Goal: Task Accomplishment & Management: Use online tool/utility

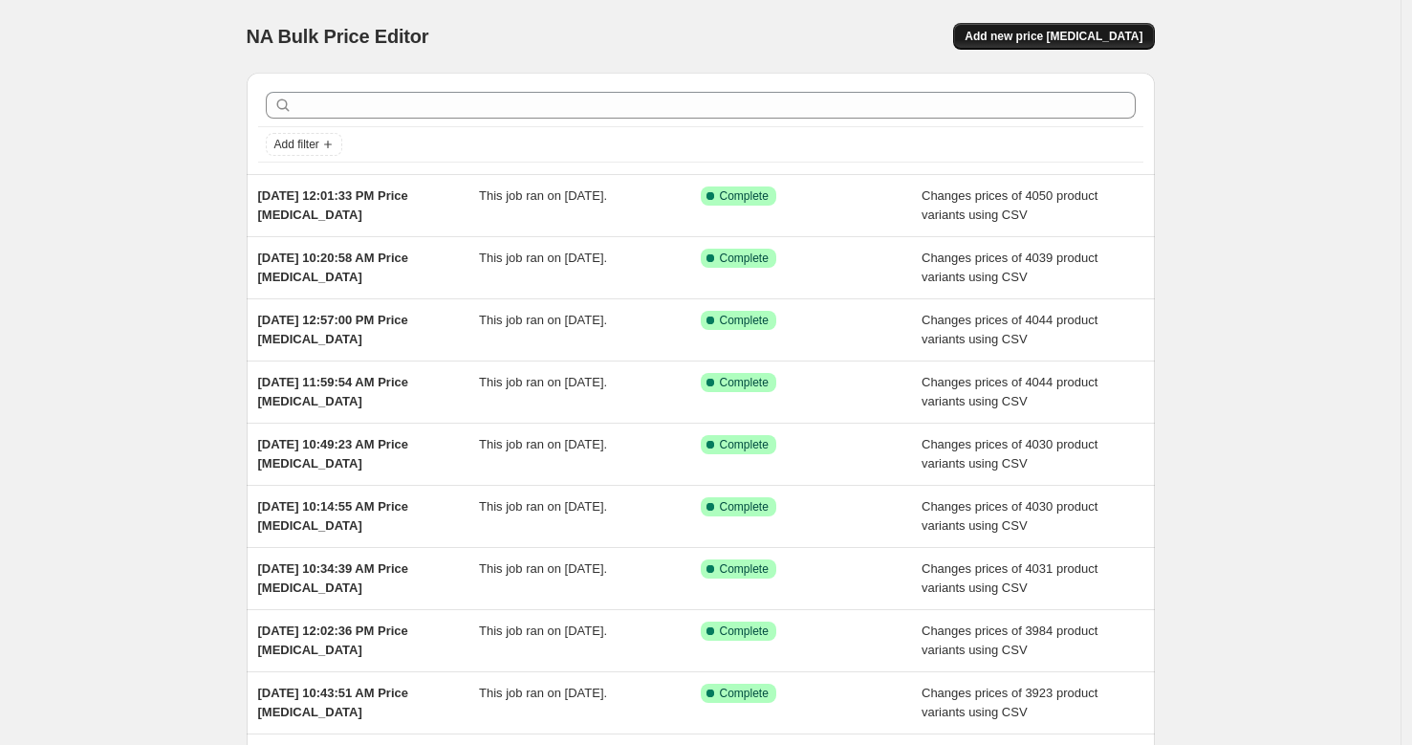
click at [1110, 28] on button "Add new price [MEDICAL_DATA]" at bounding box center [1053, 36] width 201 height 27
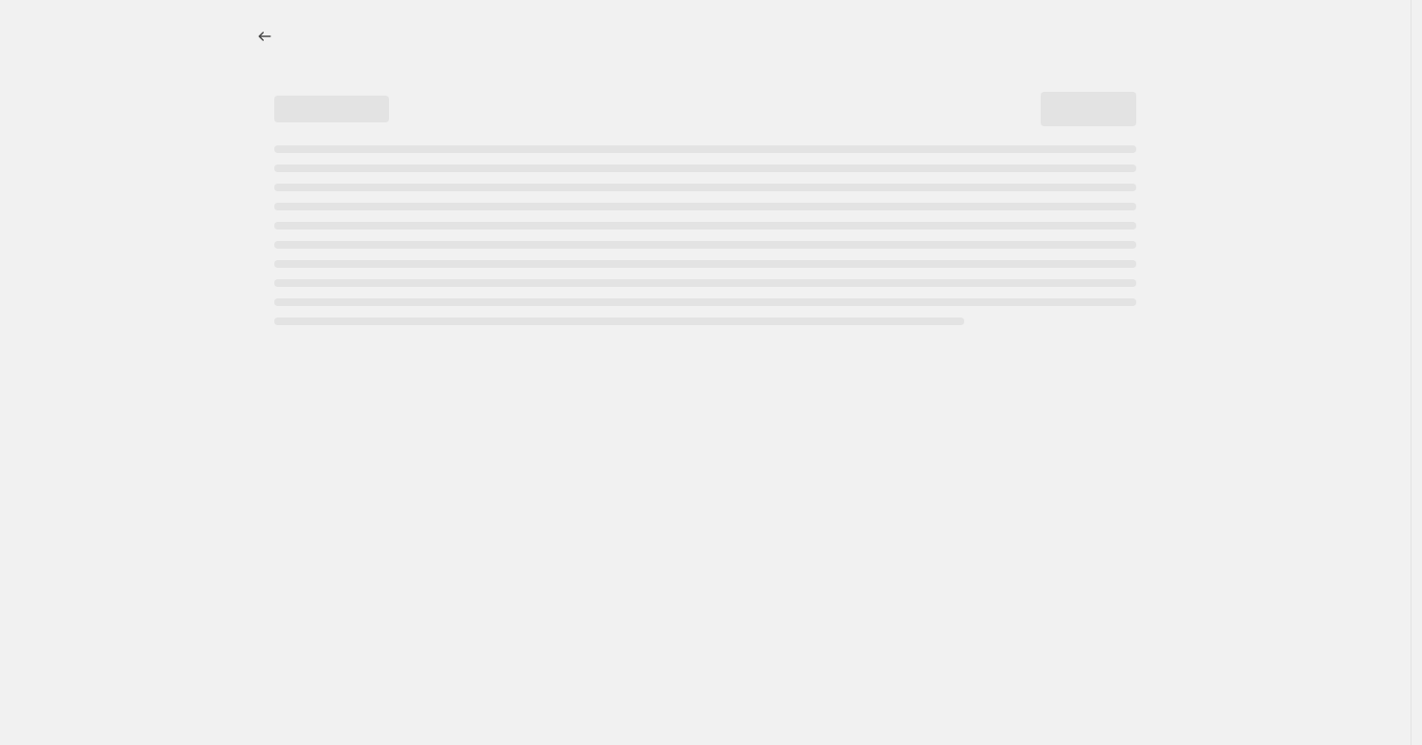
select select "percentage"
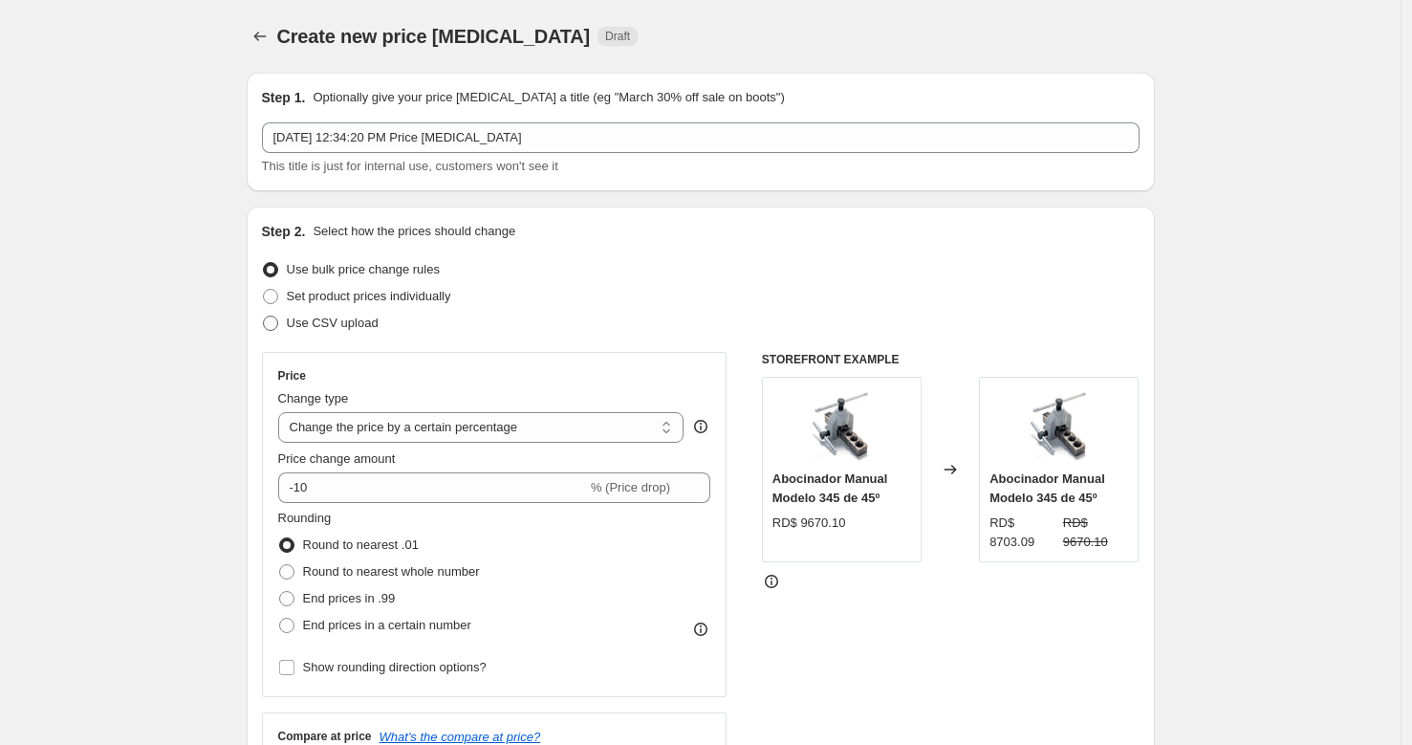
click at [350, 323] on span "Use CSV upload" at bounding box center [333, 322] width 92 height 14
click at [264, 316] on input "Use CSV upload" at bounding box center [263, 315] width 1 height 1
radio input "true"
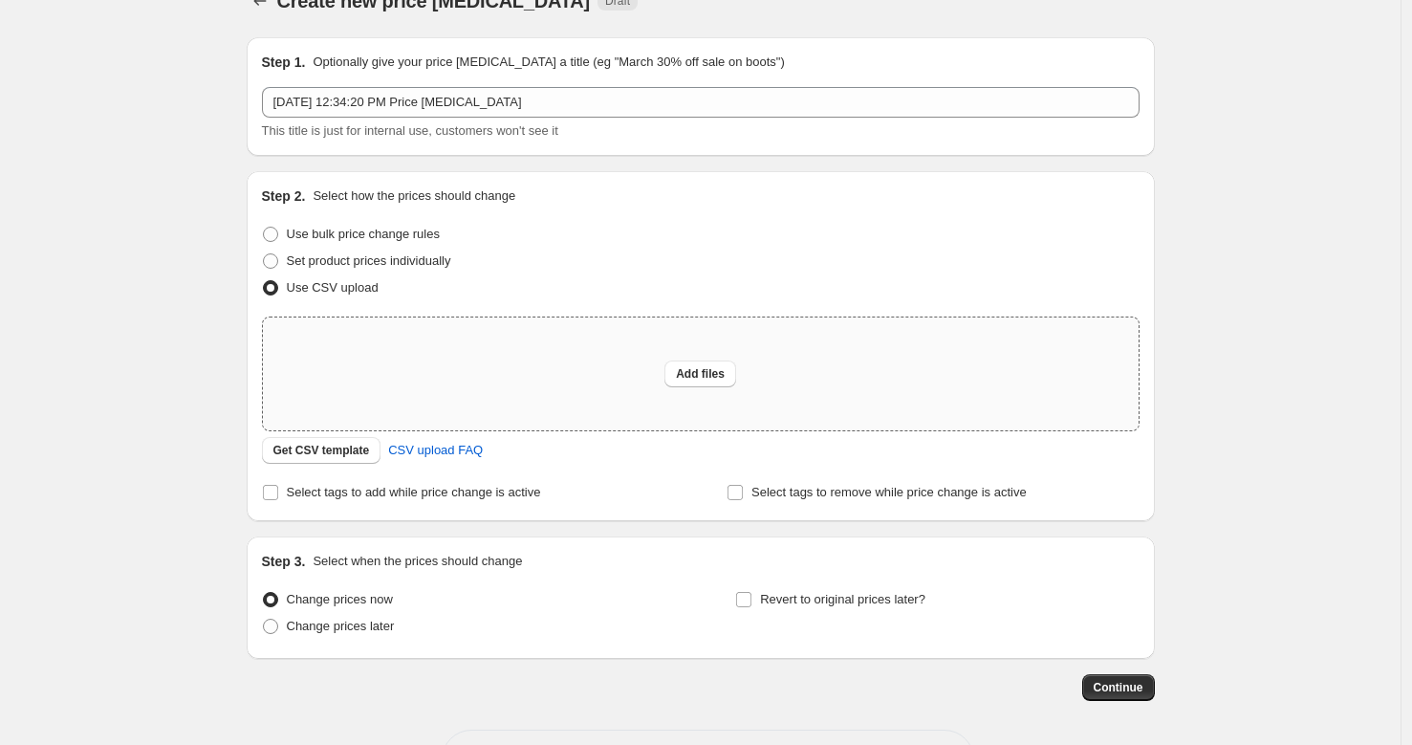
scroll to position [44, 0]
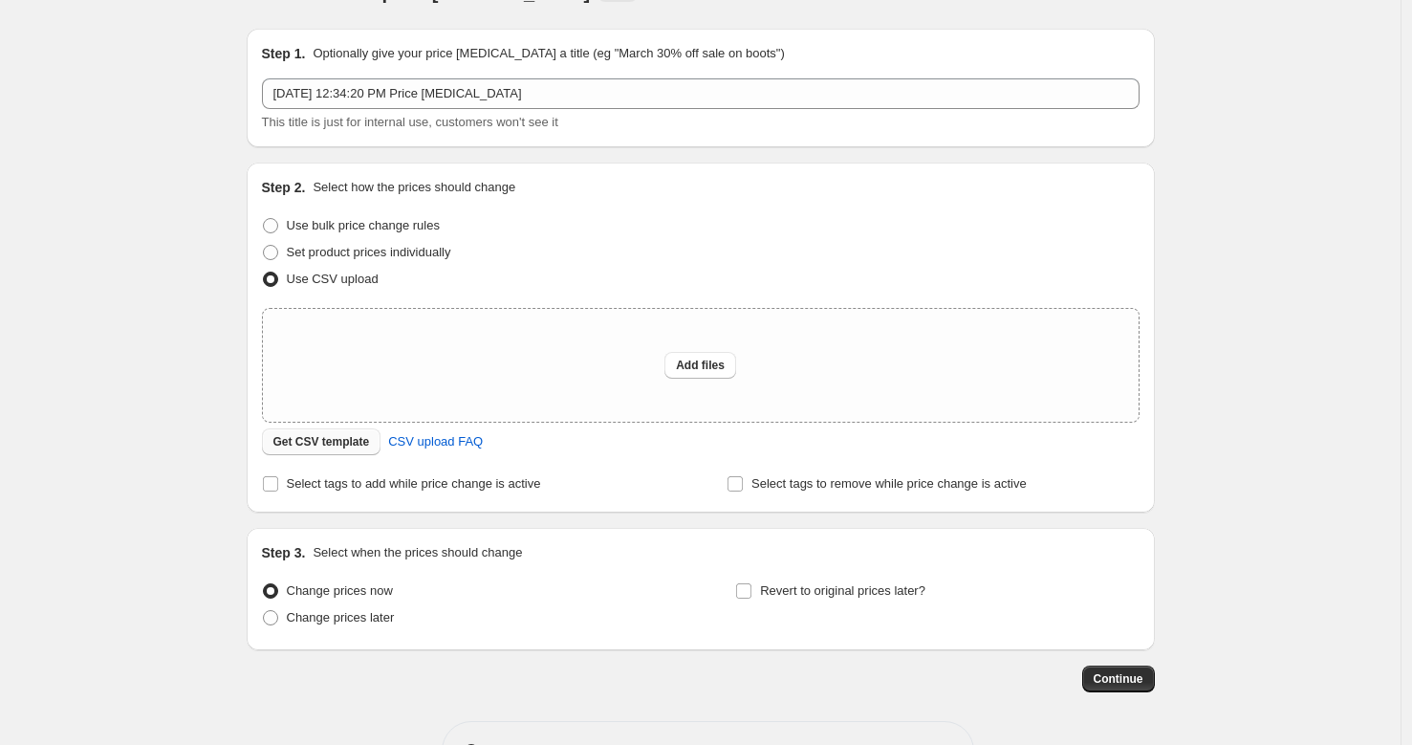
click at [353, 444] on span "Get CSV template" at bounding box center [321, 441] width 97 height 15
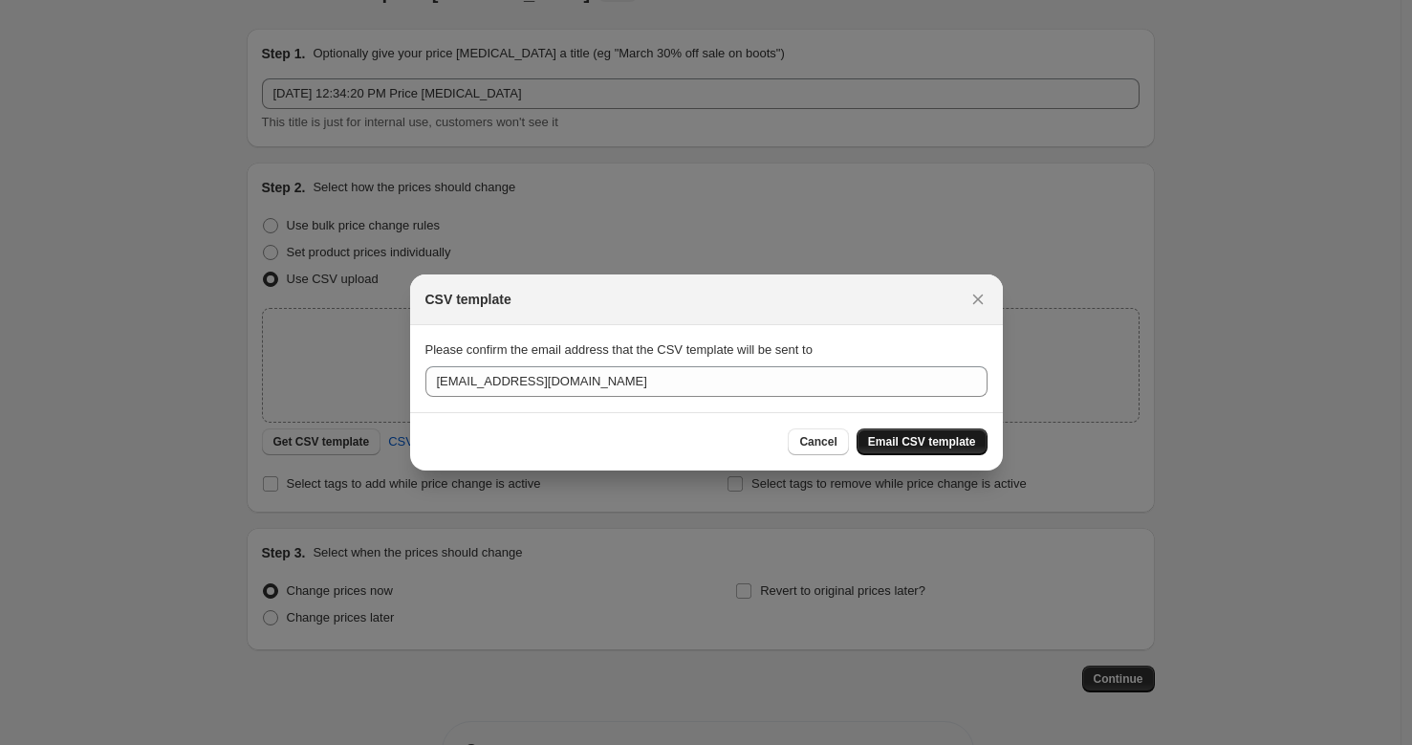
click at [941, 432] on button "Email CSV template" at bounding box center [921, 441] width 131 height 27
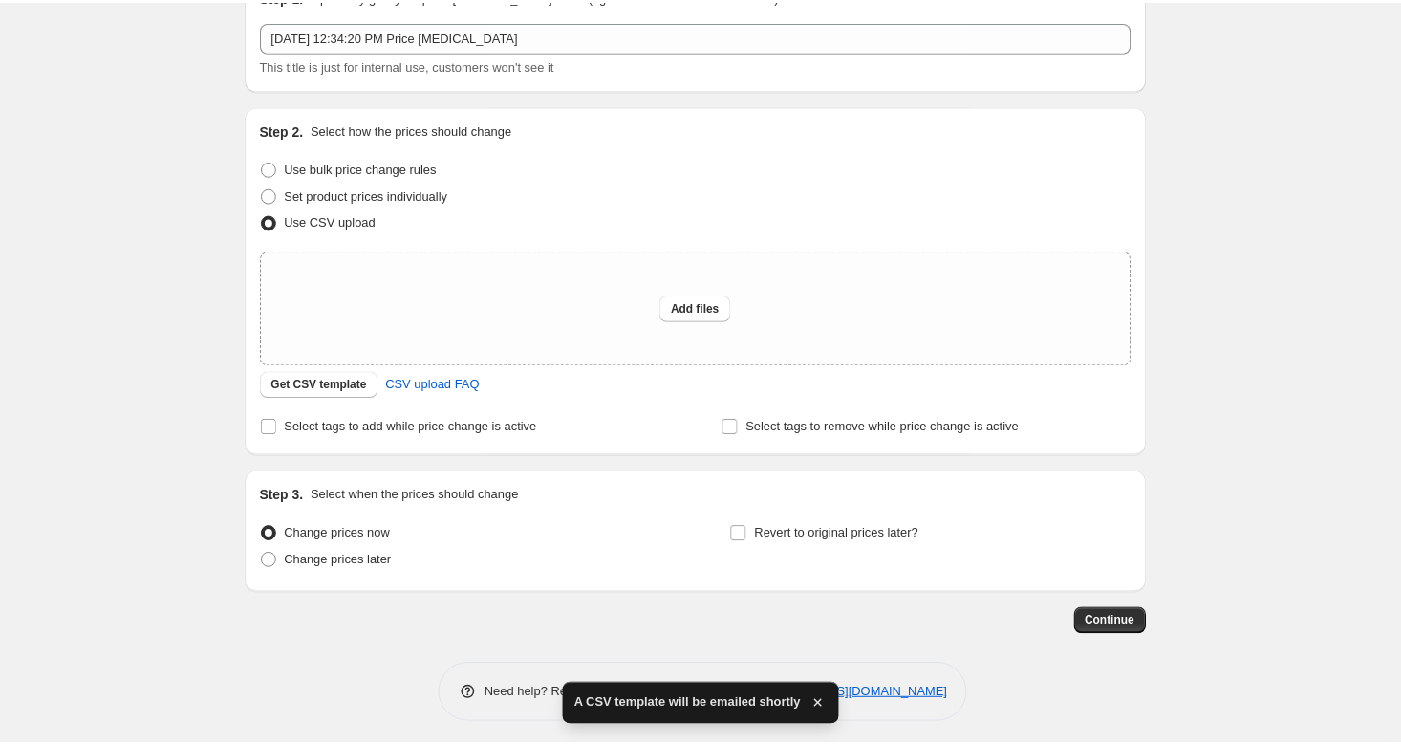
scroll to position [108, 0]
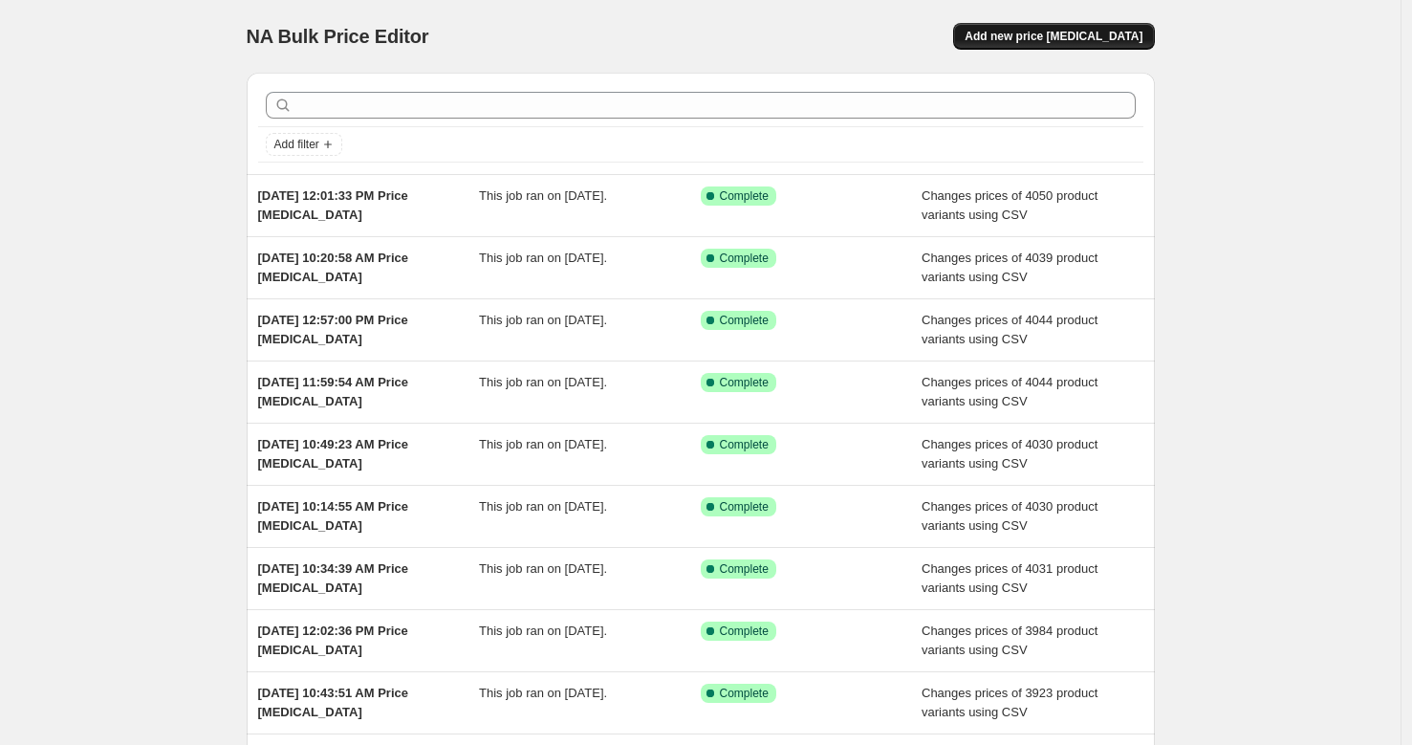
click at [1086, 45] on button "Add new price [MEDICAL_DATA]" at bounding box center [1053, 36] width 201 height 27
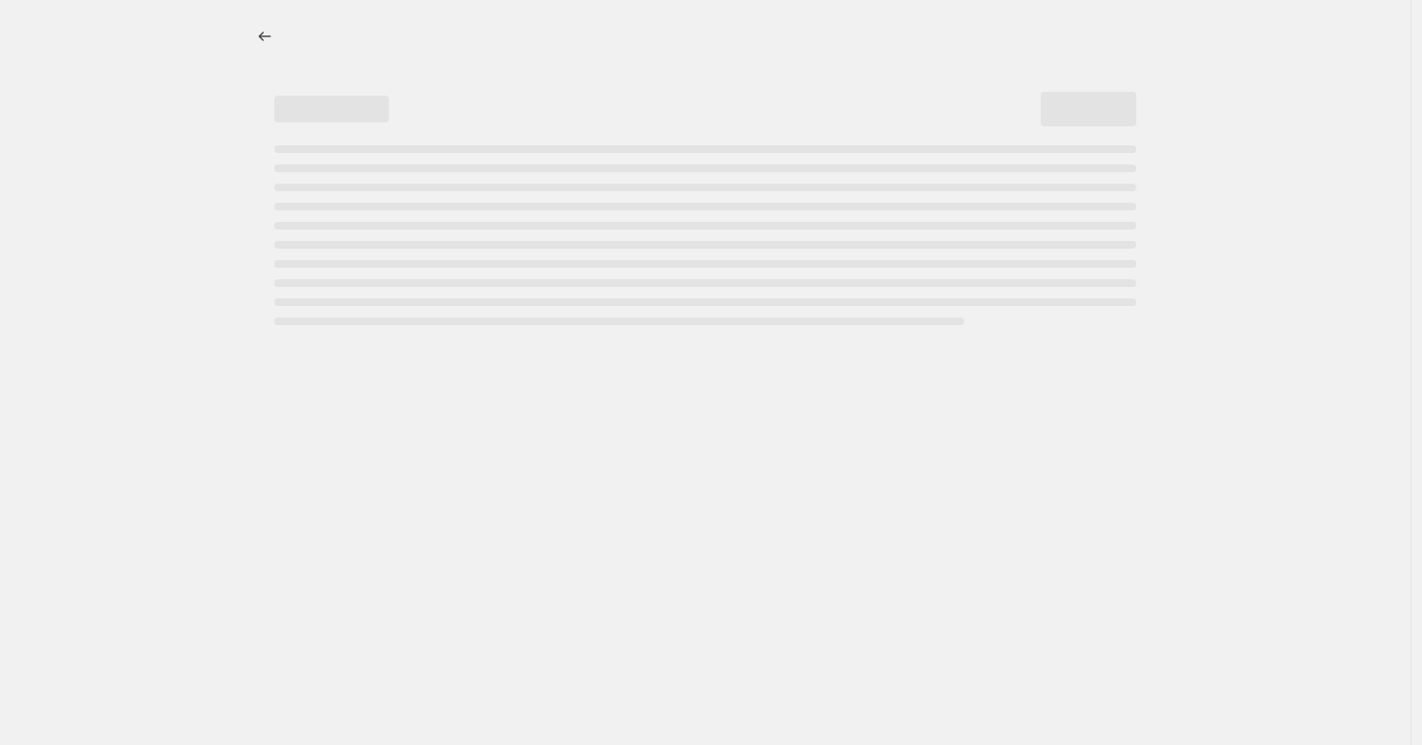
select select "percentage"
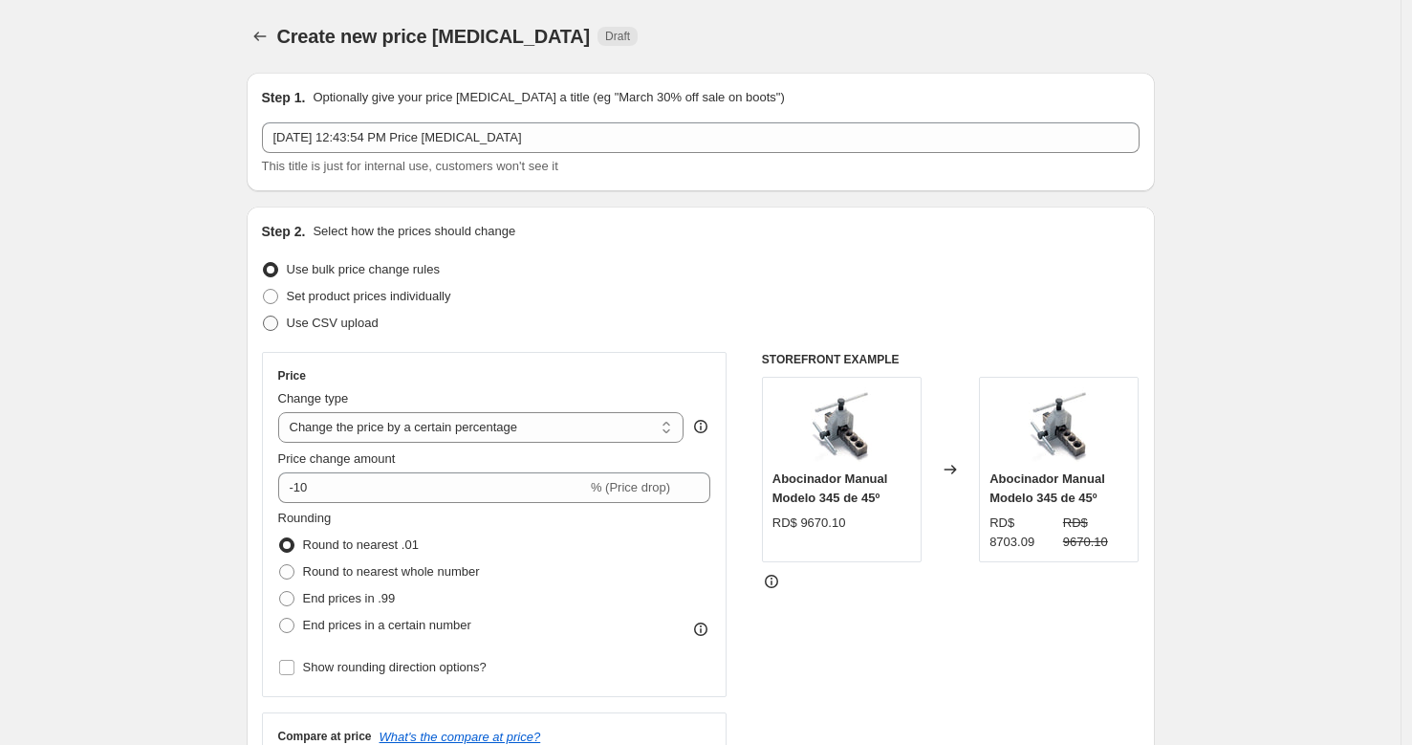
click at [358, 316] on span "Use CSV upload" at bounding box center [333, 322] width 92 height 14
click at [264, 316] on input "Use CSV upload" at bounding box center [263, 315] width 1 height 1
radio input "true"
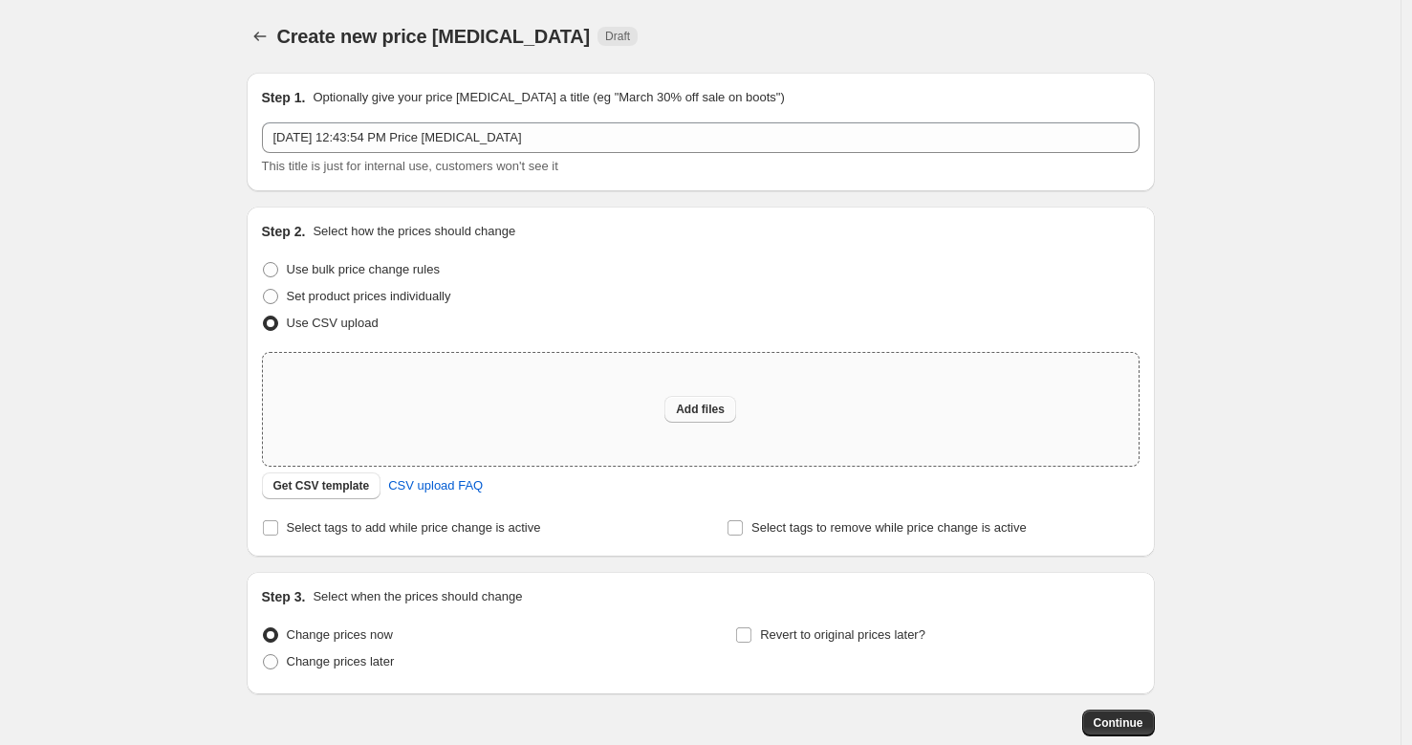
click at [694, 413] on span "Add files" at bounding box center [700, 408] width 49 height 15
type input "C:\fakepath\csv_template_user_32036 (2) - Hoja 1.csv"
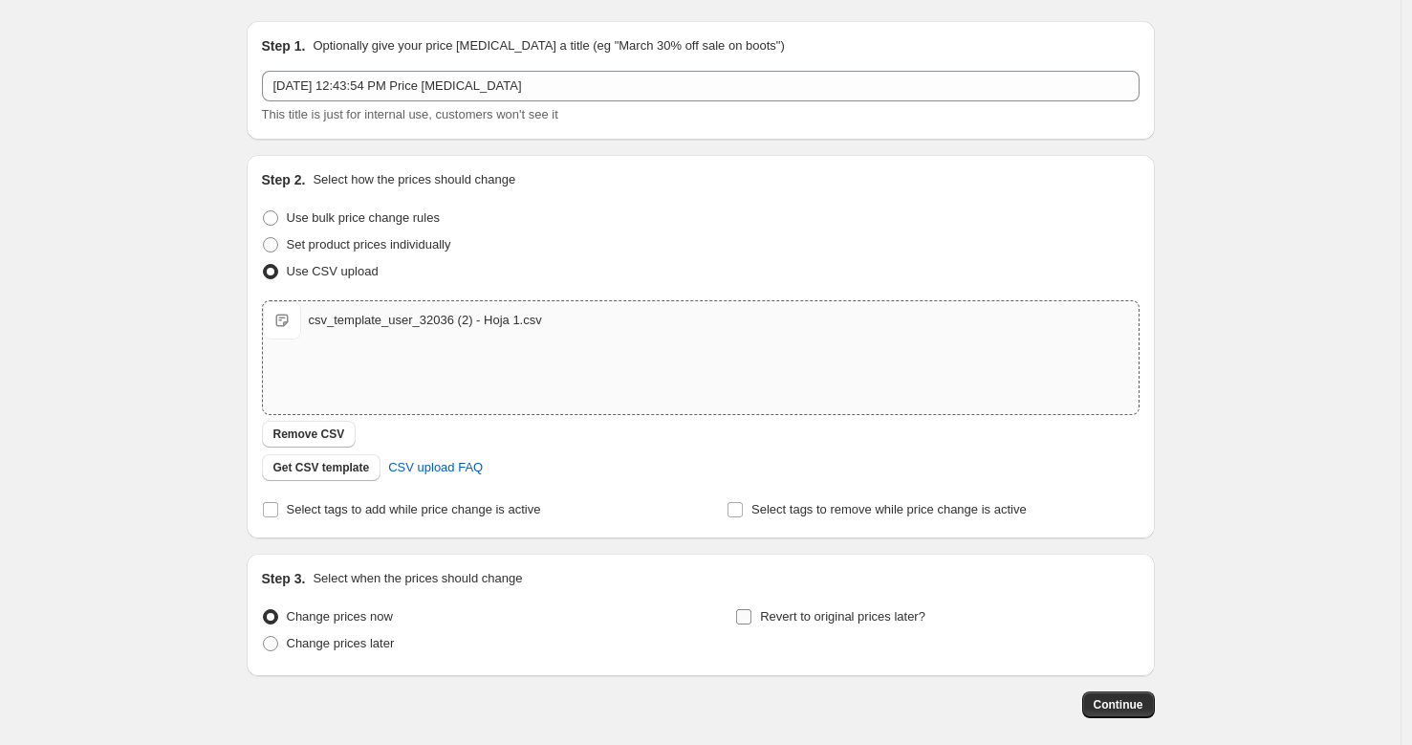
scroll to position [141, 0]
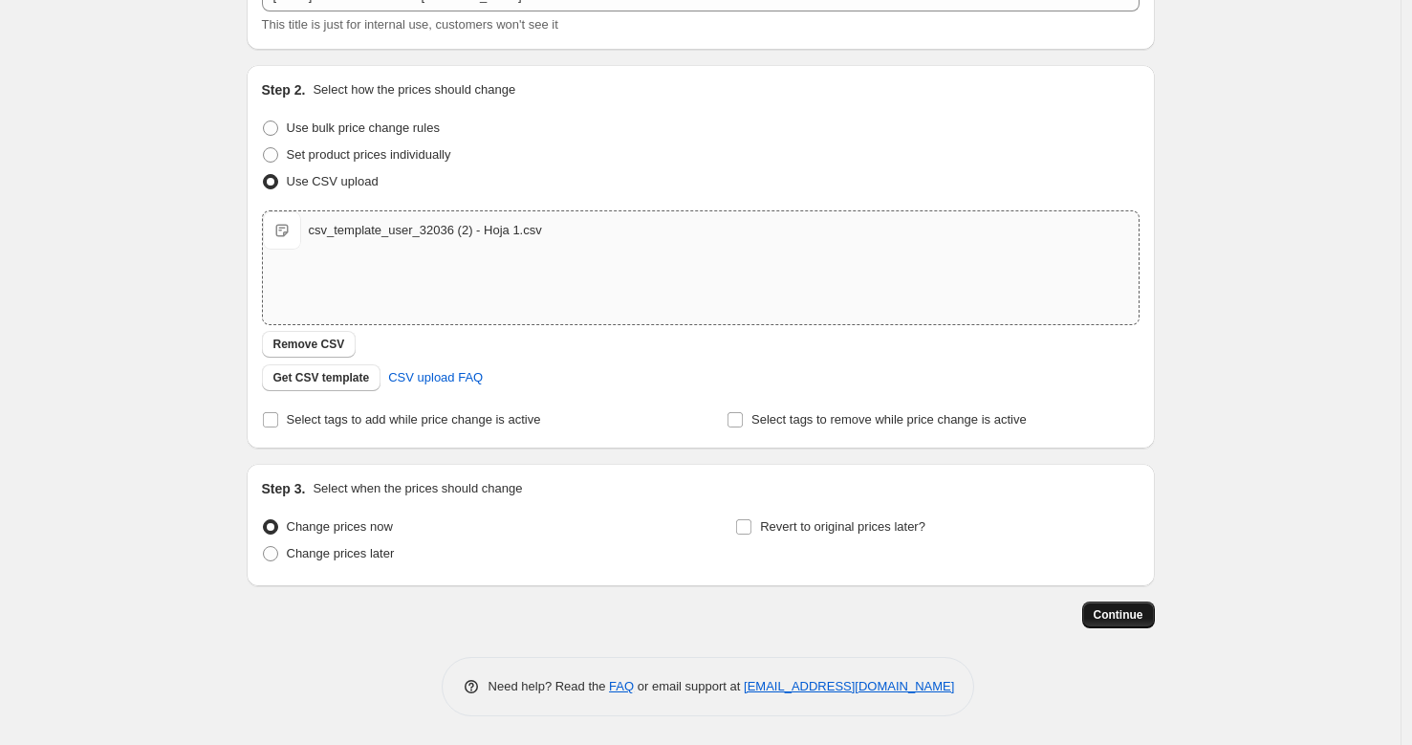
click at [1104, 609] on span "Continue" at bounding box center [1118, 614] width 50 height 15
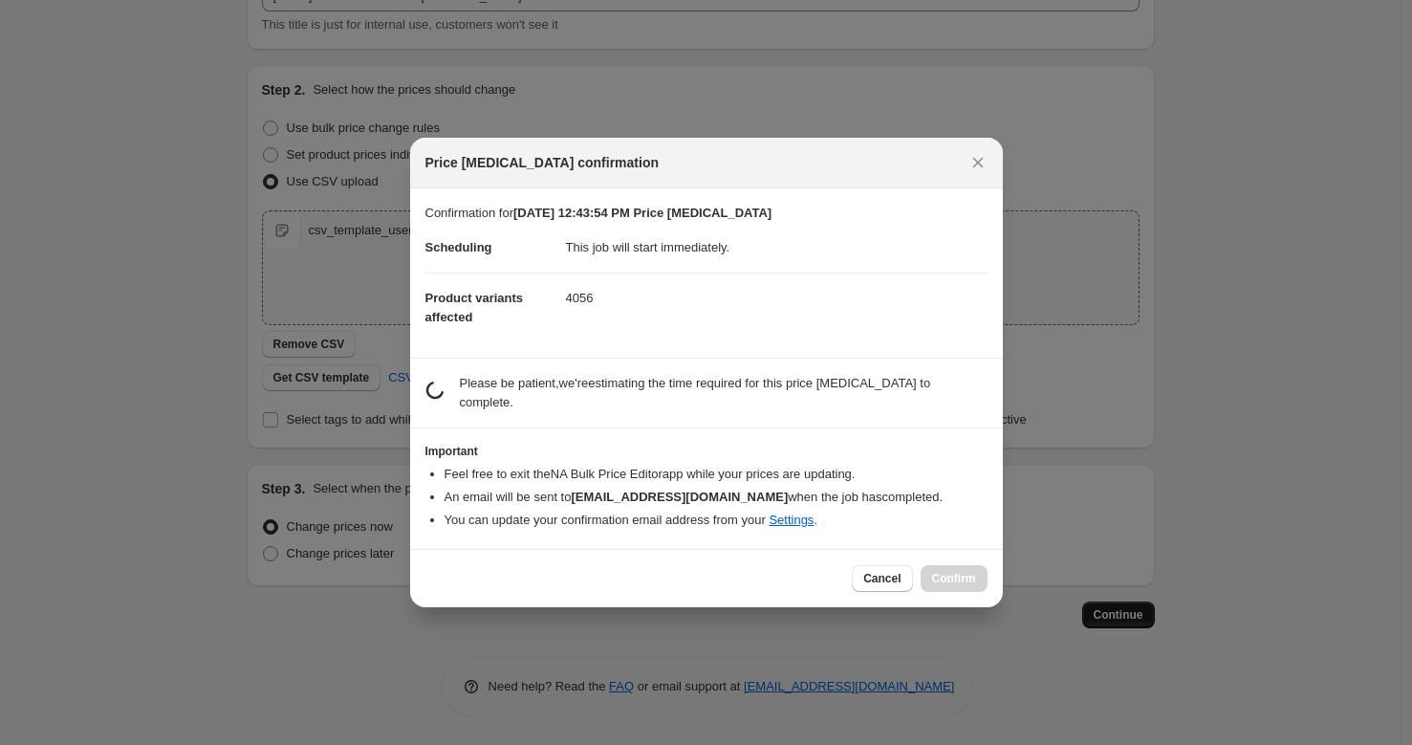
scroll to position [0, 0]
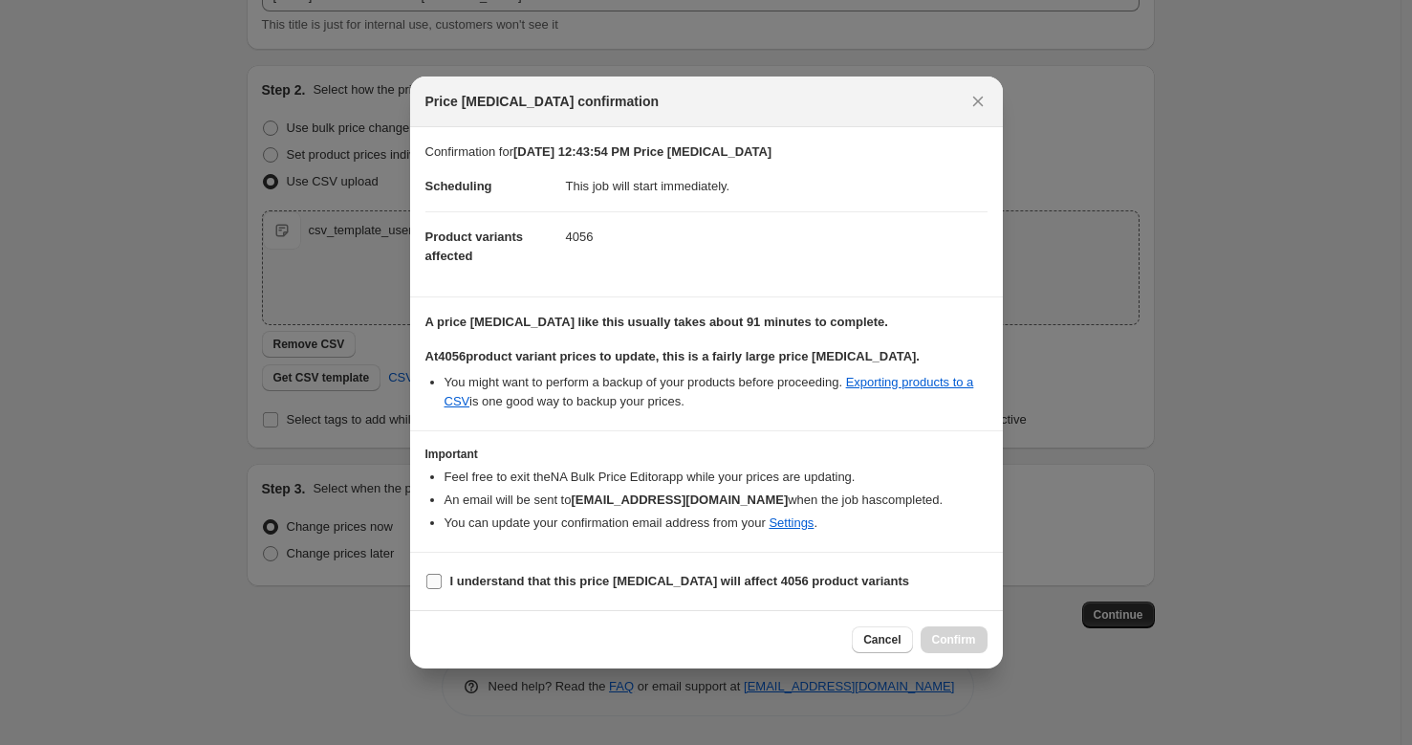
drag, startPoint x: 548, startPoint y: 579, endPoint x: 572, endPoint y: 582, distance: 25.0
click at [548, 579] on b "I understand that this price change job will affect 4056 product variants" at bounding box center [680, 580] width 460 height 14
click at [442, 579] on input "I understand that this price change job will affect 4056 product variants" at bounding box center [433, 580] width 15 height 15
checkbox input "true"
click at [969, 641] on span "Confirm" at bounding box center [954, 639] width 44 height 15
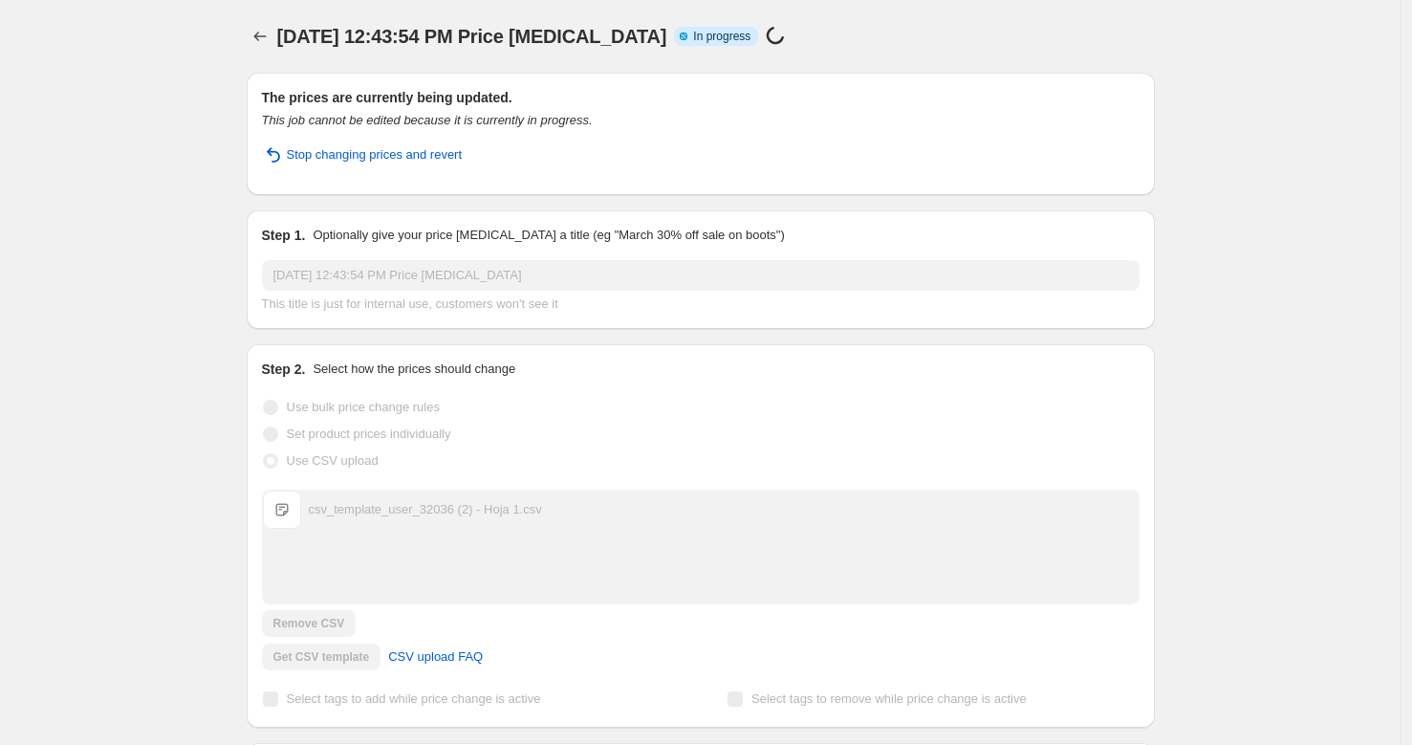
click at [188, 145] on div "Sep 1, 2025, 12:43:54 PM Price change job. This page is ready Sep 1, 2025, 12:4…" at bounding box center [700, 491] width 1400 height 982
